Goal: Task Accomplishment & Management: Manage account settings

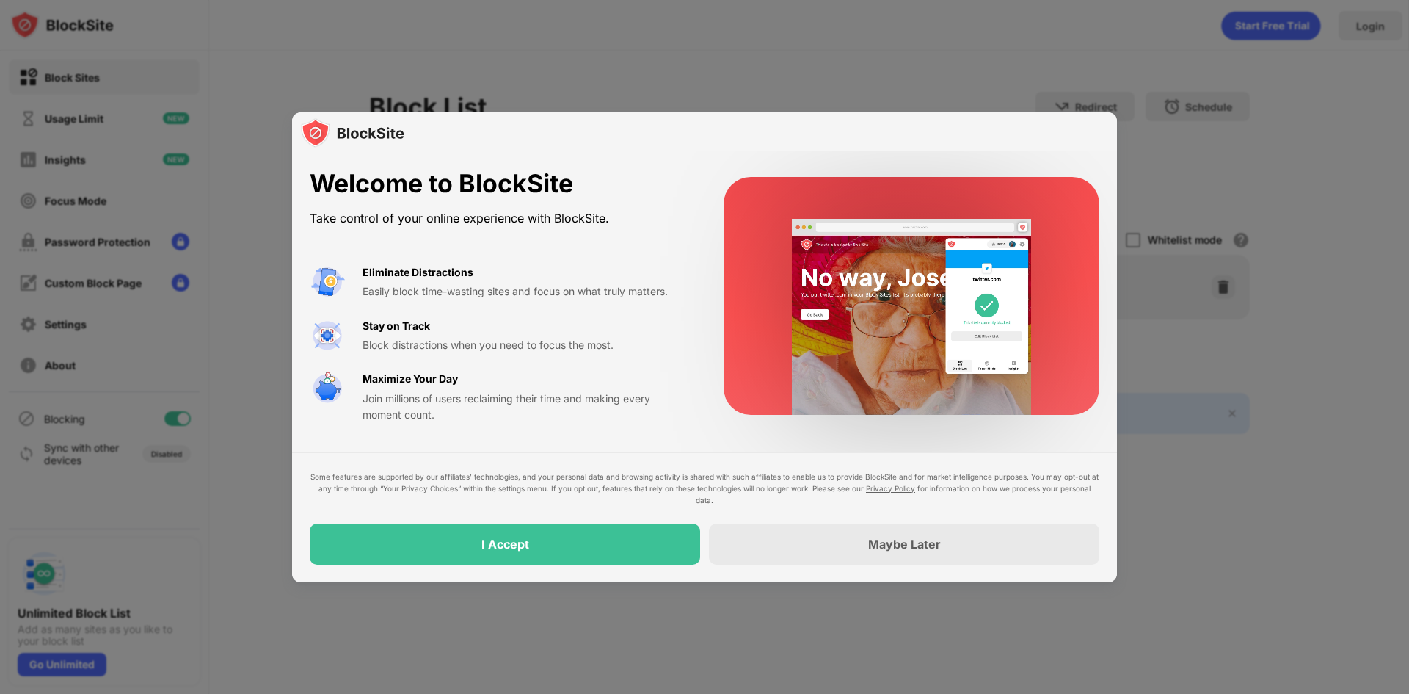
click at [545, 514] on div "Some features are supported by our affiliates’ technologies, and your personal …" at bounding box center [705, 517] width 790 height 94
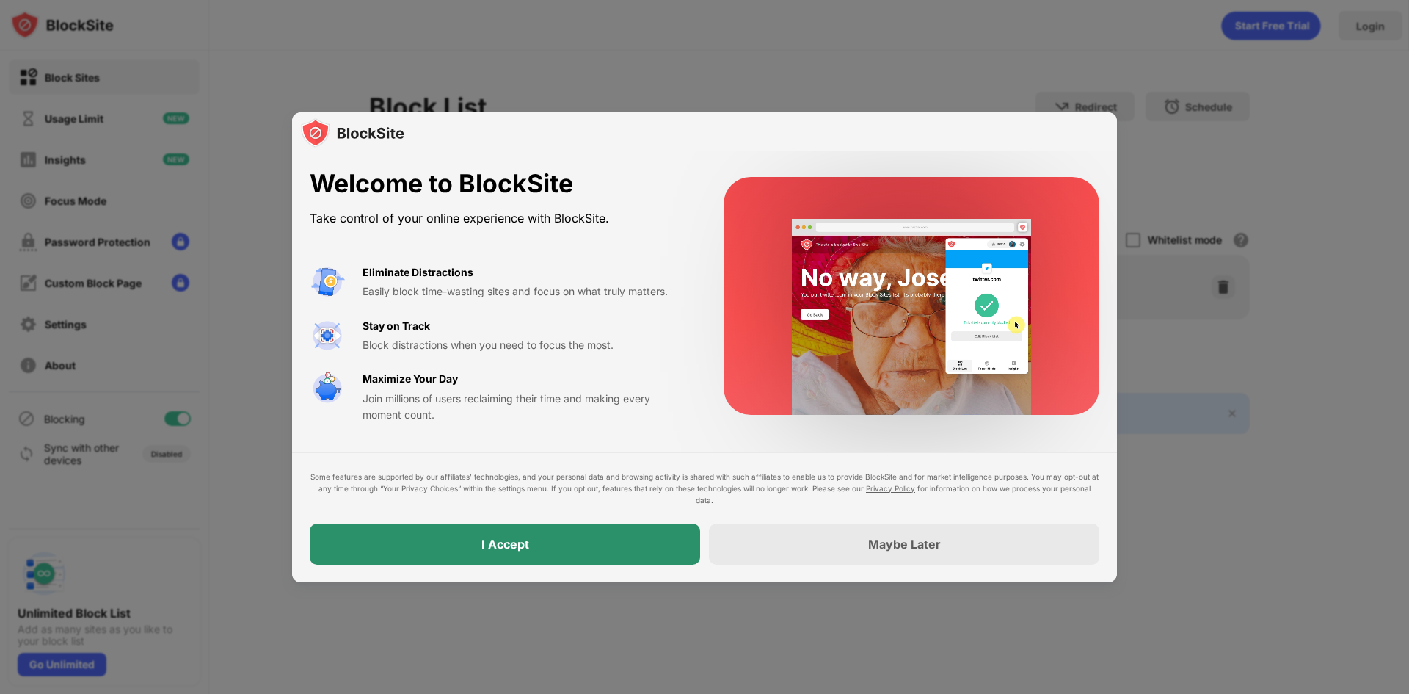
click at [545, 553] on div "I Accept" at bounding box center [505, 543] width 390 height 41
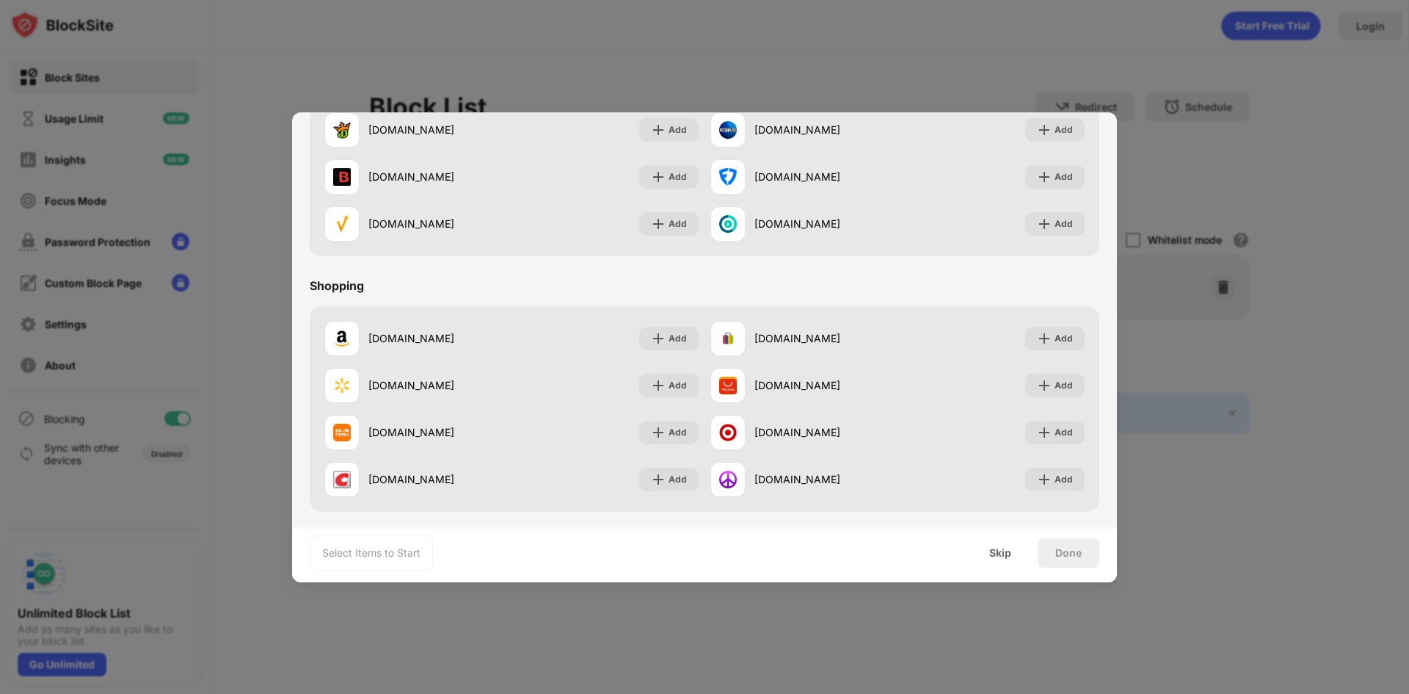
scroll to position [1538, 0]
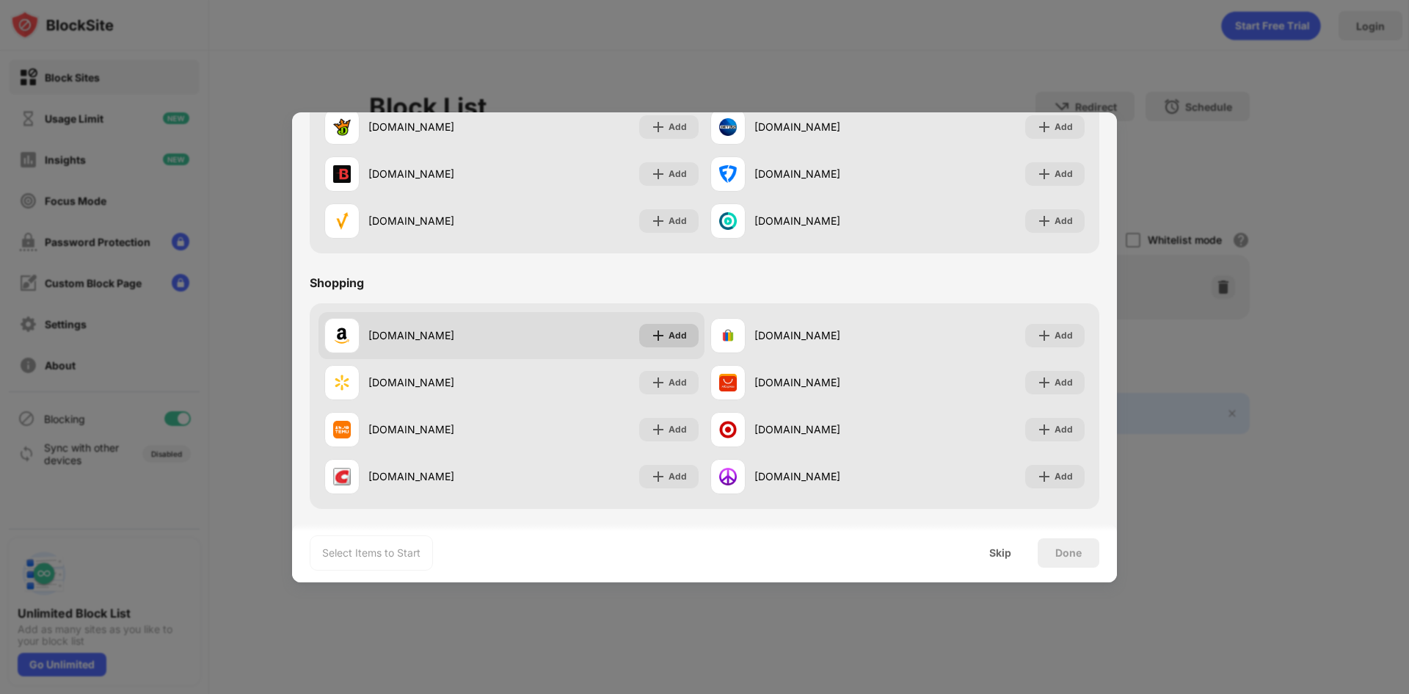
click at [672, 337] on div "Add" at bounding box center [678, 335] width 18 height 15
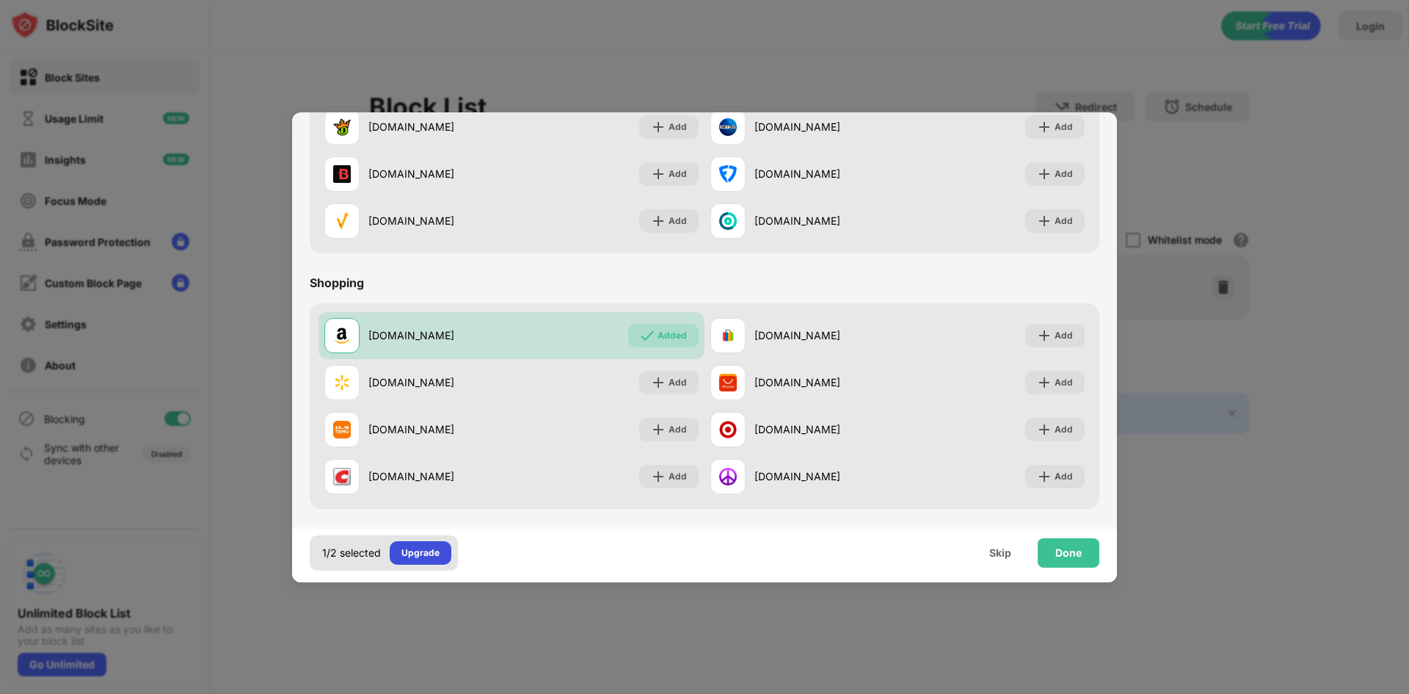
click at [423, 548] on div "Upgrade" at bounding box center [420, 552] width 38 height 15
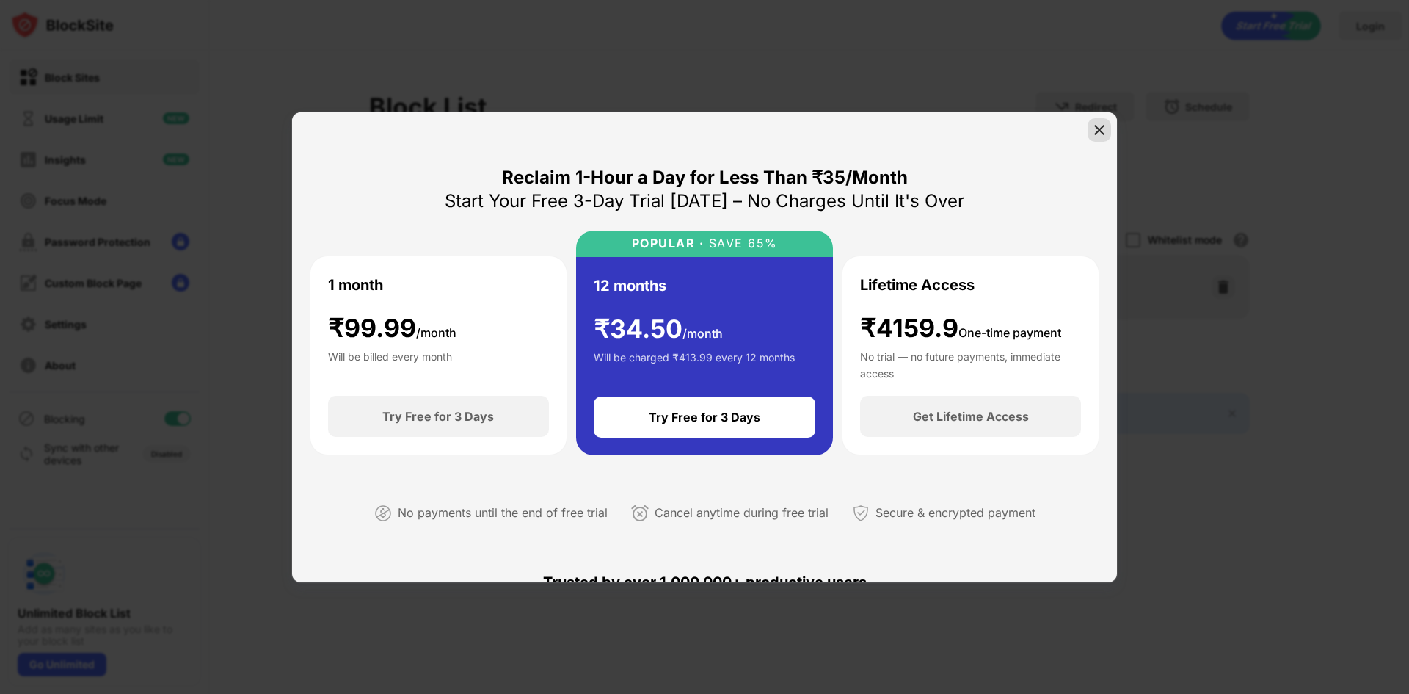
click at [1097, 128] on img at bounding box center [1099, 130] width 15 height 15
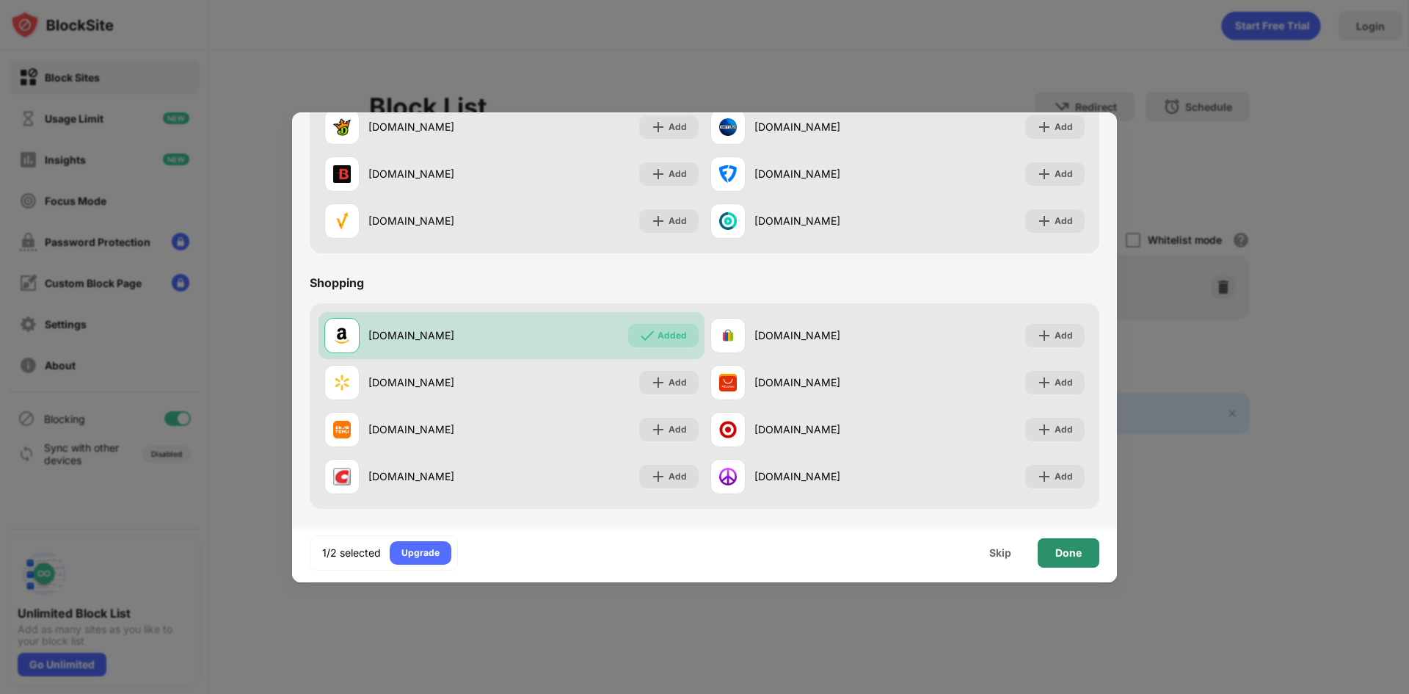
click at [1079, 543] on div "Done" at bounding box center [1069, 552] width 62 height 29
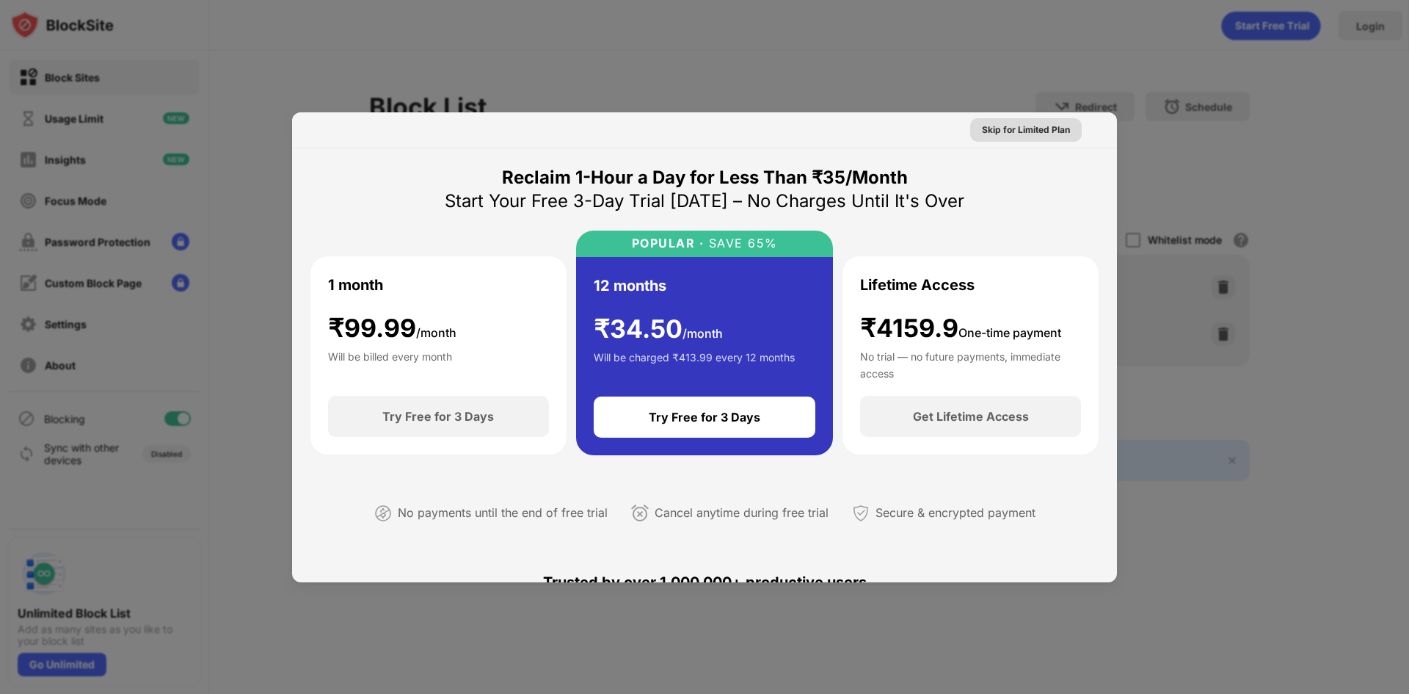
click at [1036, 126] on div "Skip for Limited Plan" at bounding box center [1026, 130] width 88 height 15
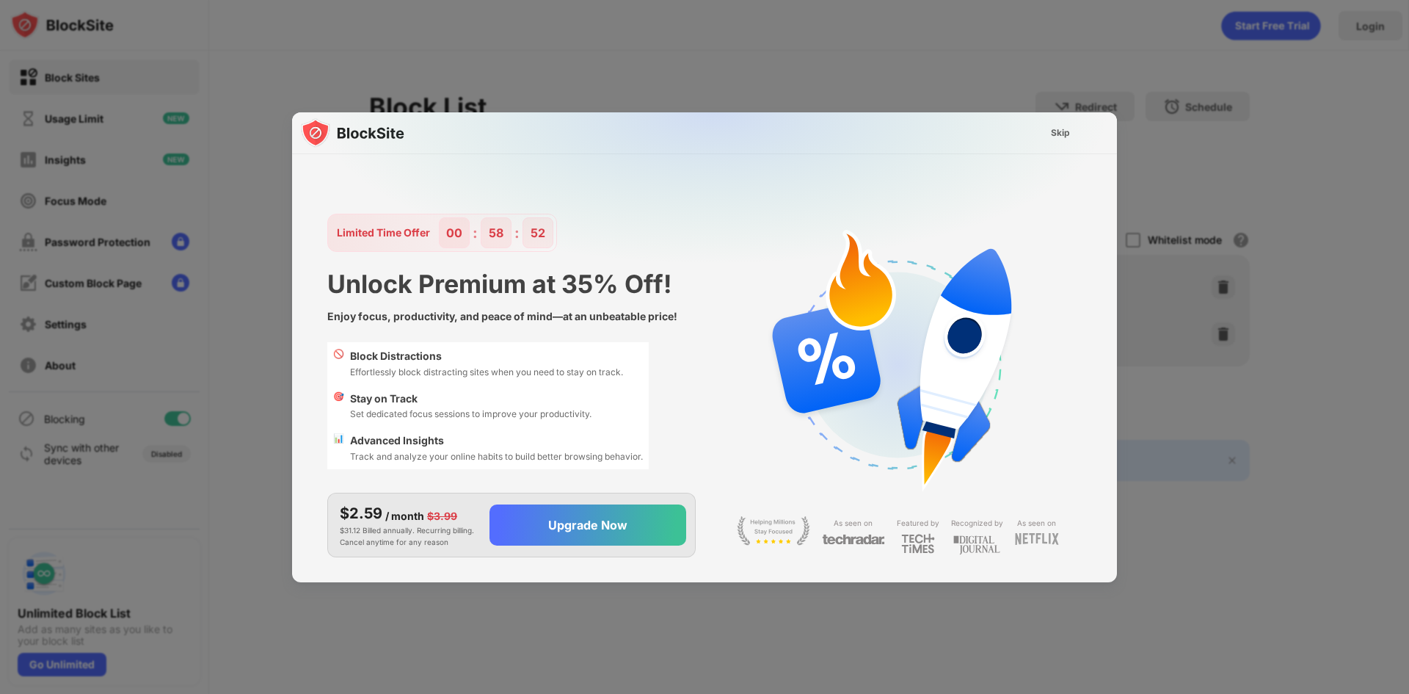
scroll to position [35, 0]
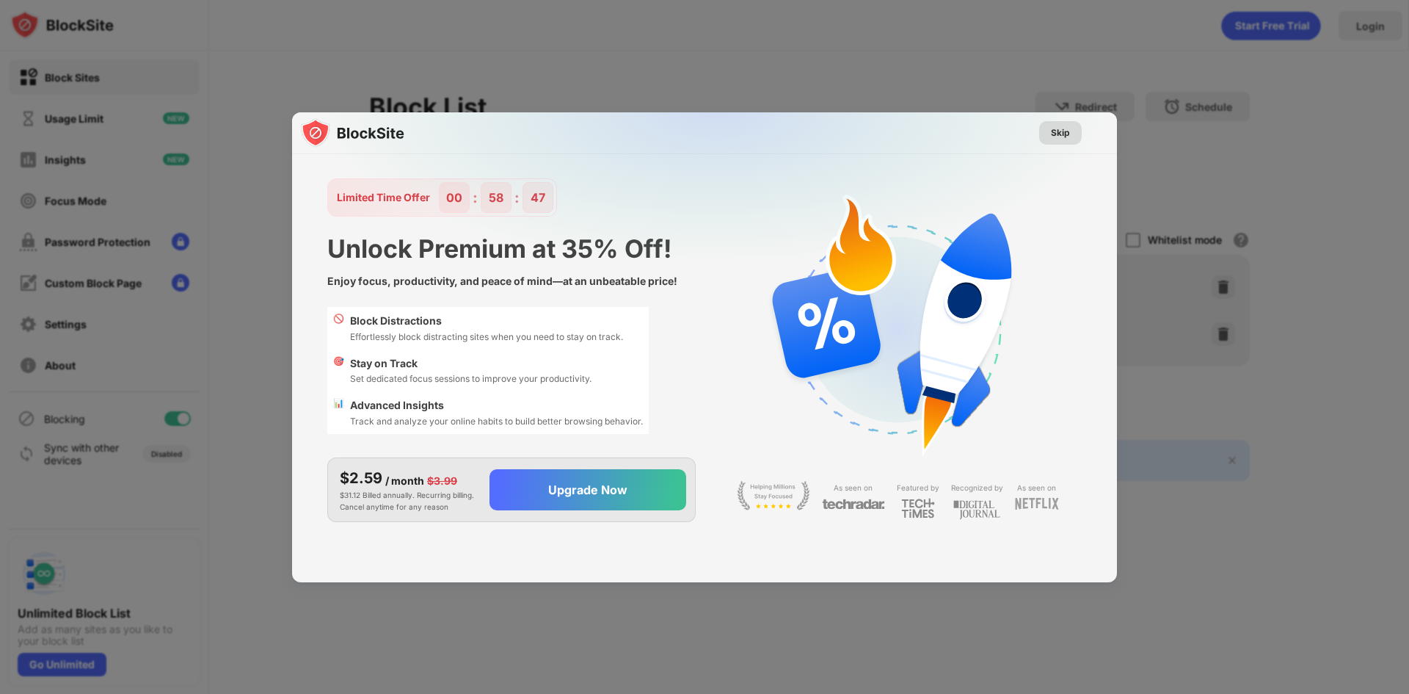
click at [1071, 134] on div "Skip" at bounding box center [1060, 132] width 43 height 23
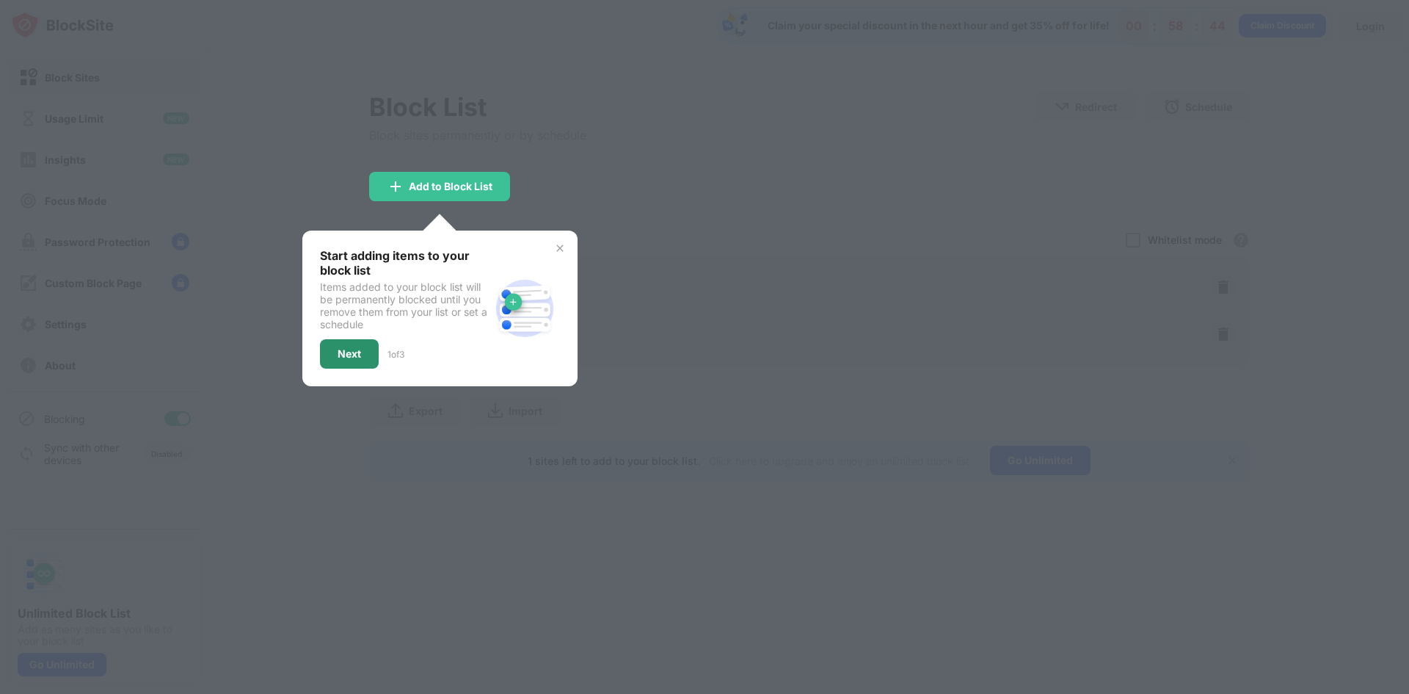
click at [354, 360] on div "Next" at bounding box center [349, 353] width 59 height 29
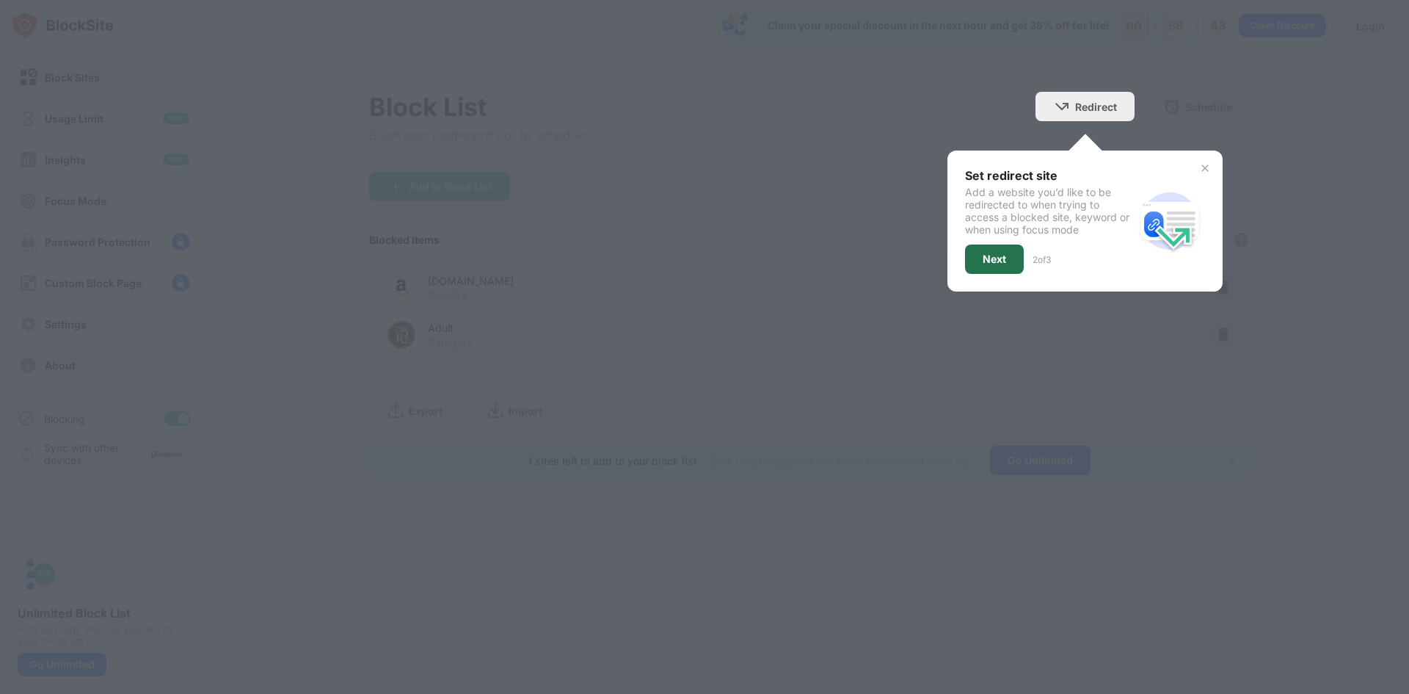
click at [987, 266] on div "Next" at bounding box center [994, 258] width 59 height 29
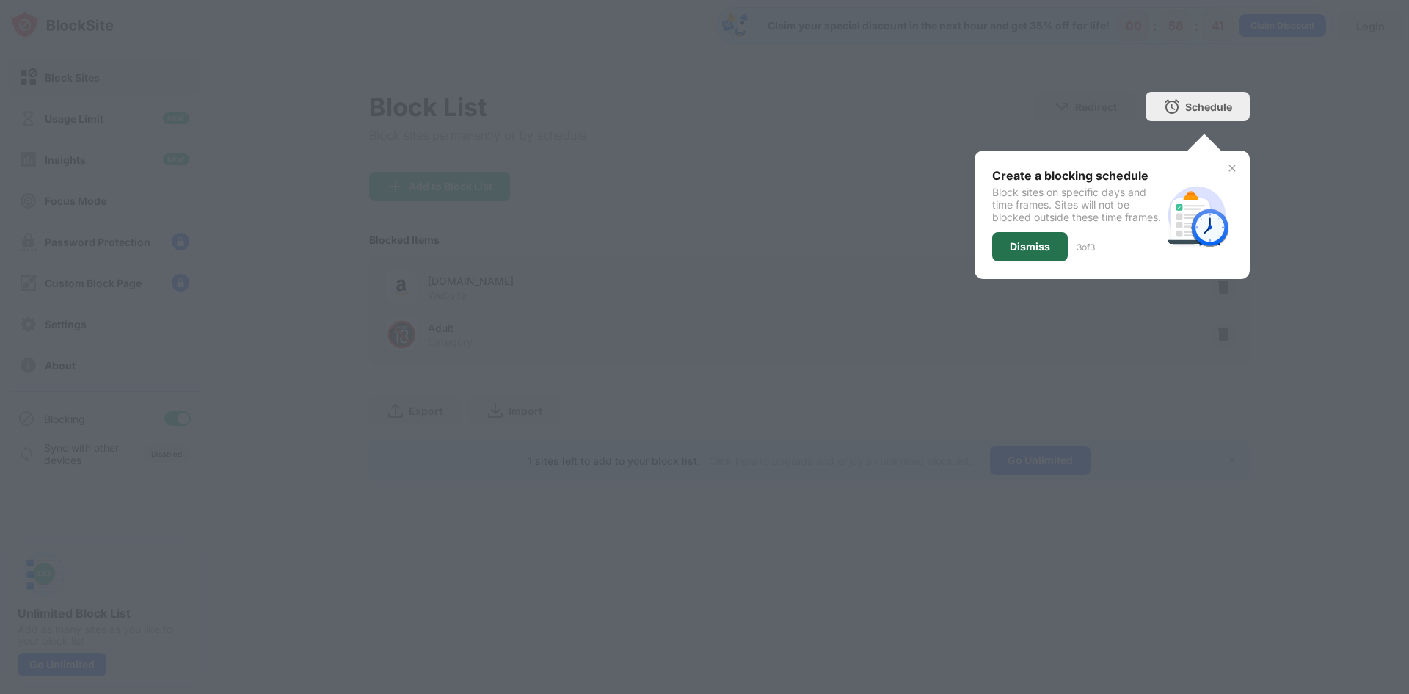
click at [1018, 252] on div "Dismiss" at bounding box center [1030, 247] width 40 height 12
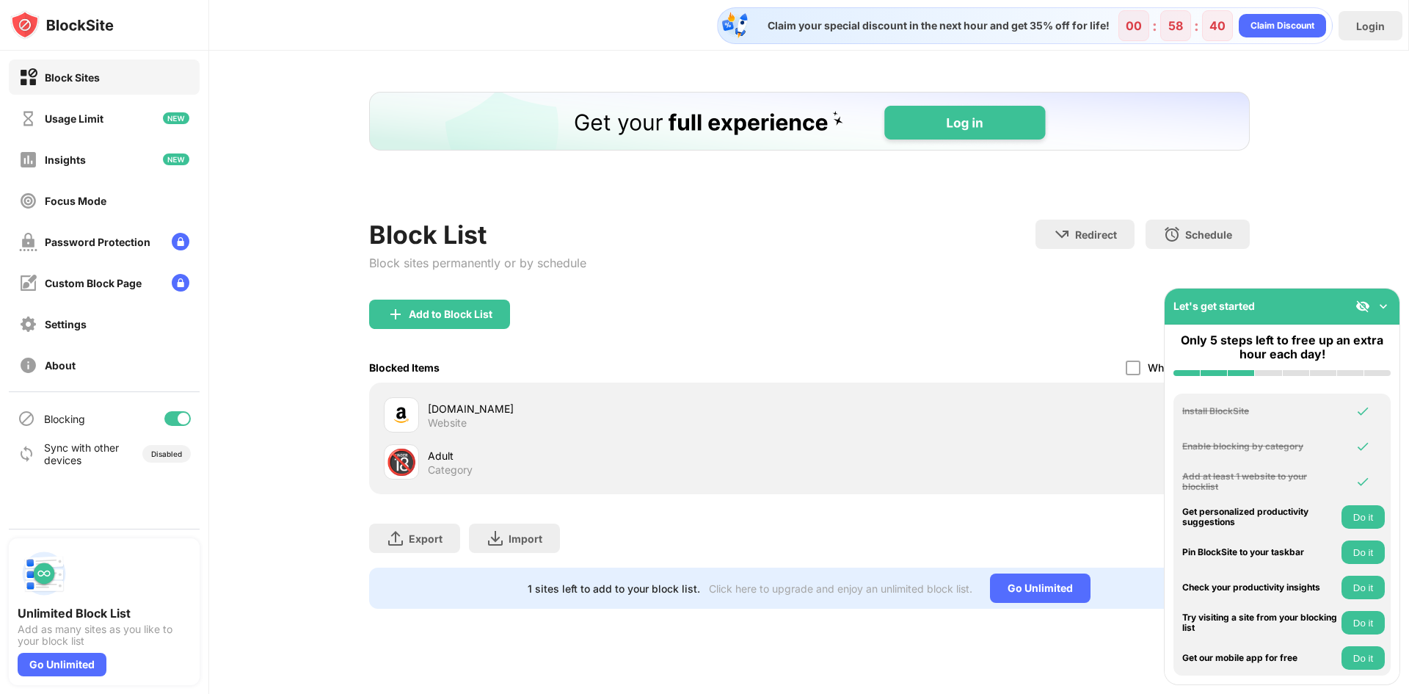
scroll to position [0, 0]
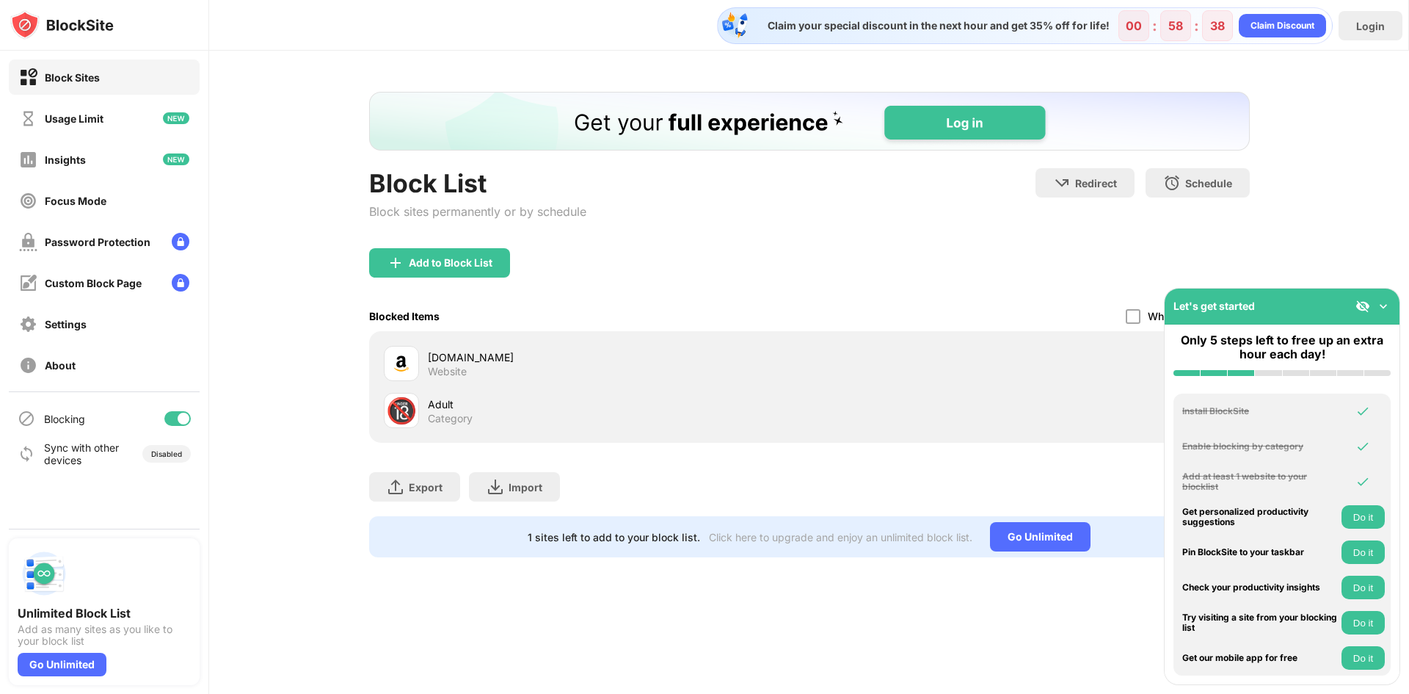
click at [1384, 297] on div "Let's get started" at bounding box center [1282, 306] width 235 height 36
click at [1384, 302] on img at bounding box center [1383, 306] width 15 height 15
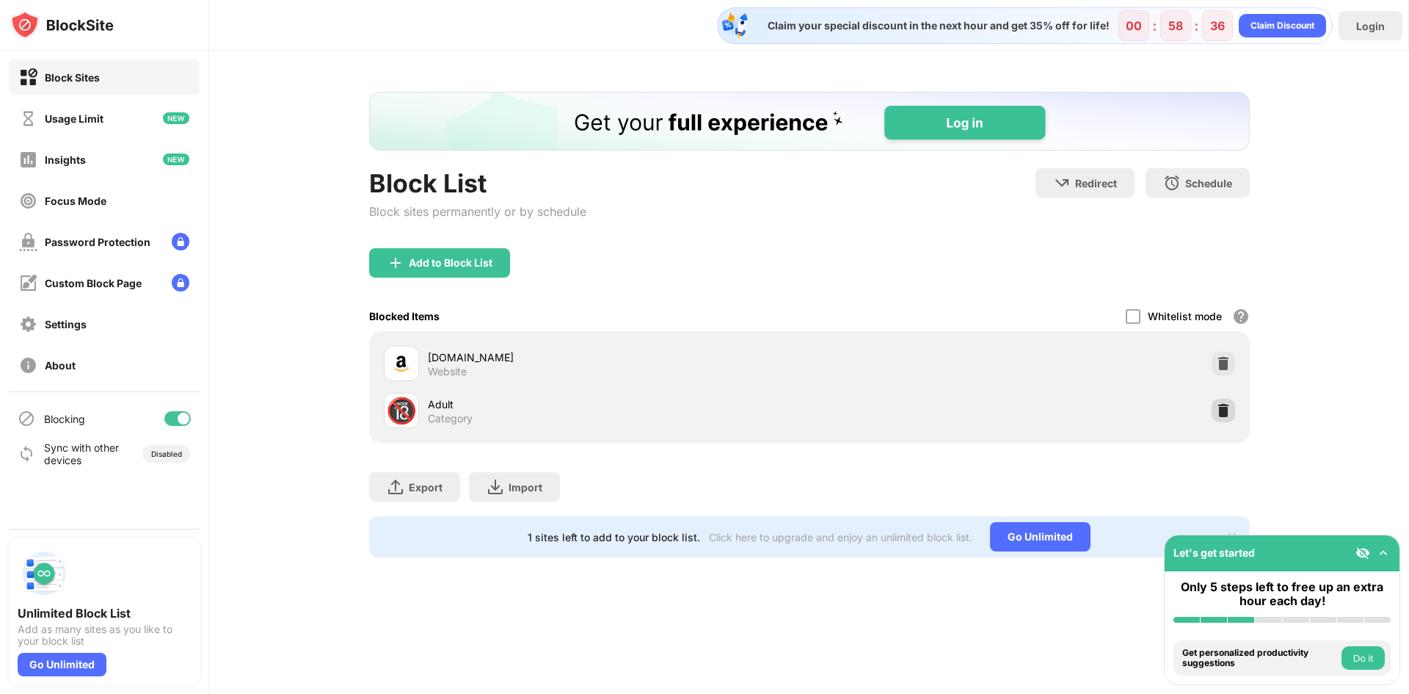
click at [1227, 418] on div at bounding box center [1223, 410] width 23 height 23
